Goal: Find specific page/section: Find specific page/section

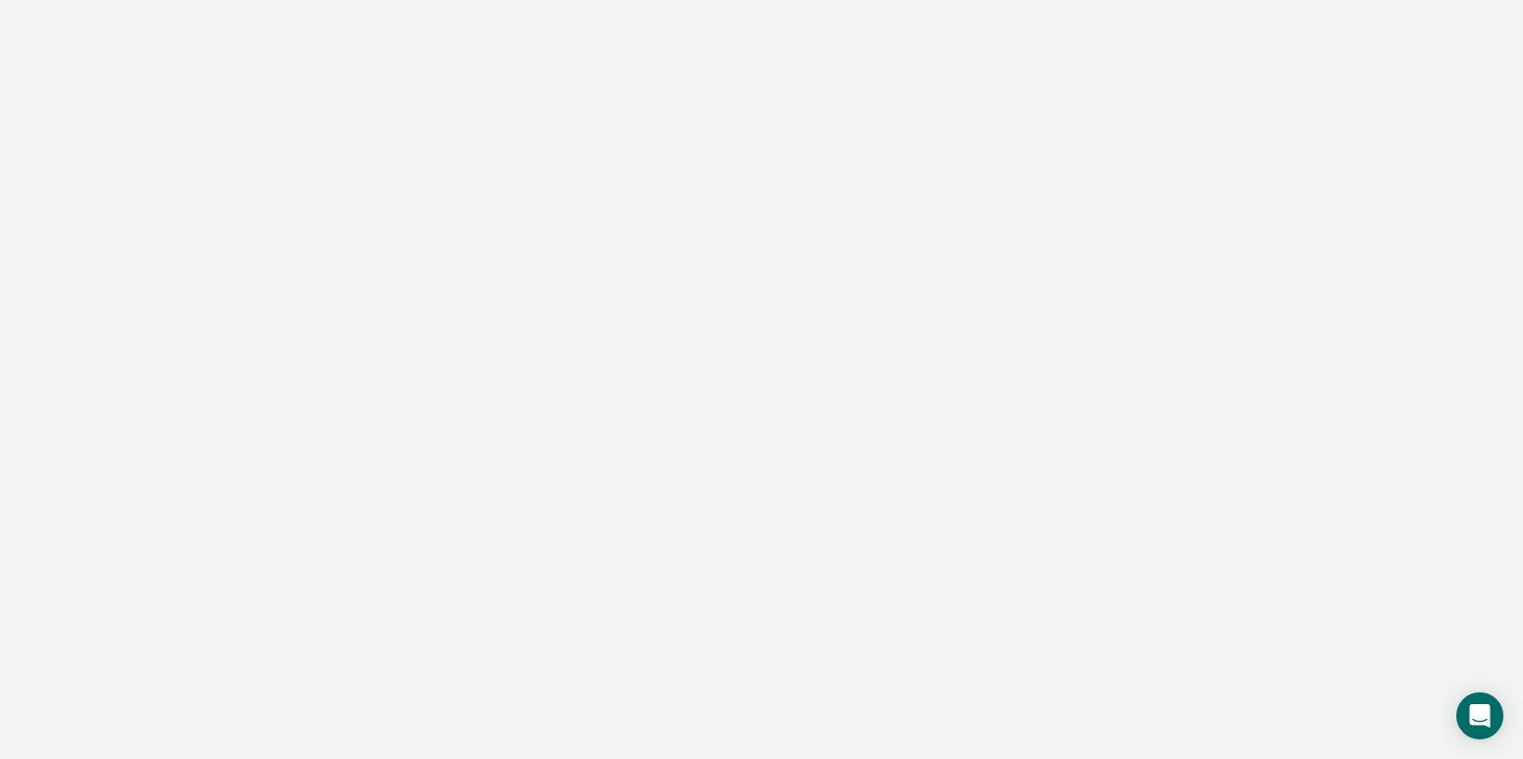
click at [1437, 713] on div at bounding box center [761, 379] width 1523 height 759
click at [1459, 712] on div "Open Intercom Messenger" at bounding box center [1480, 717] width 52 height 52
